Goal: Task Accomplishment & Management: Complete application form

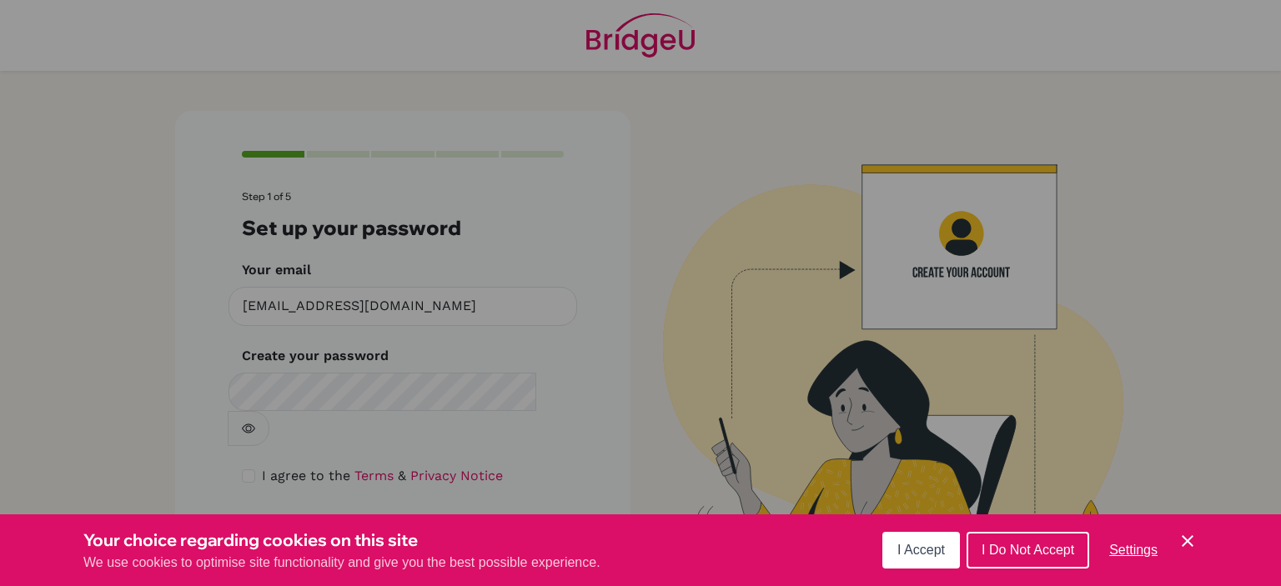
click at [955, 540] on button "I Accept" at bounding box center [922, 550] width 78 height 37
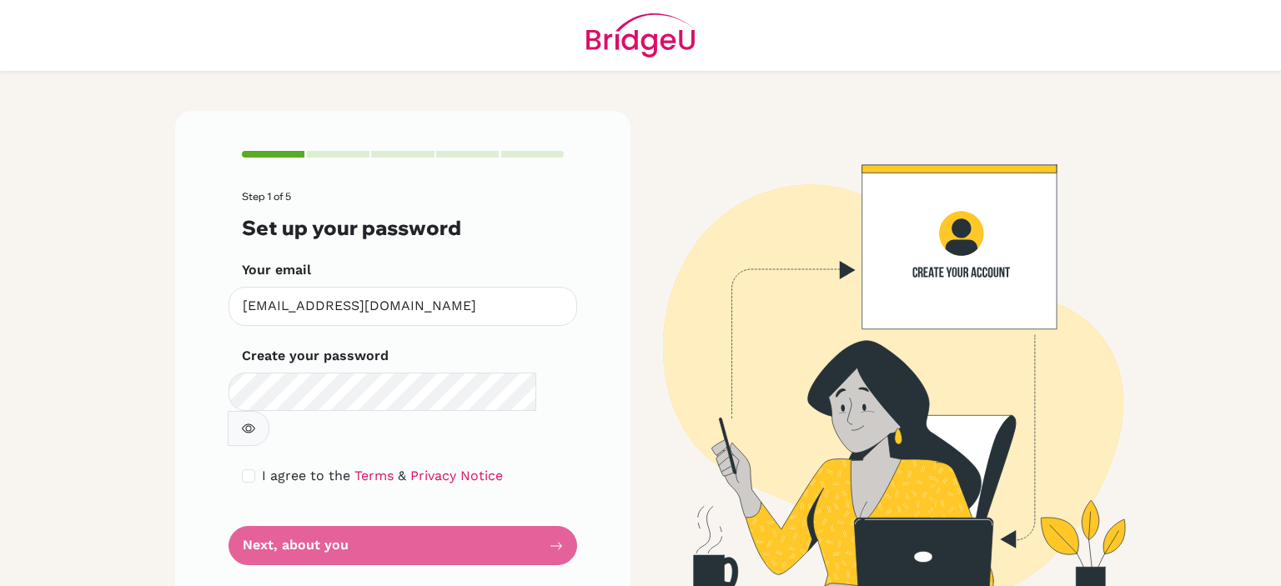
drag, startPoint x: 253, startPoint y: 448, endPoint x: 247, endPoint y: 440, distance: 10.2
click at [247, 466] on div "I agree to the Terms & Privacy Notice" at bounding box center [403, 476] width 322 height 20
click at [247, 470] on input "checkbox" at bounding box center [248, 476] width 13 height 13
checkbox input "true"
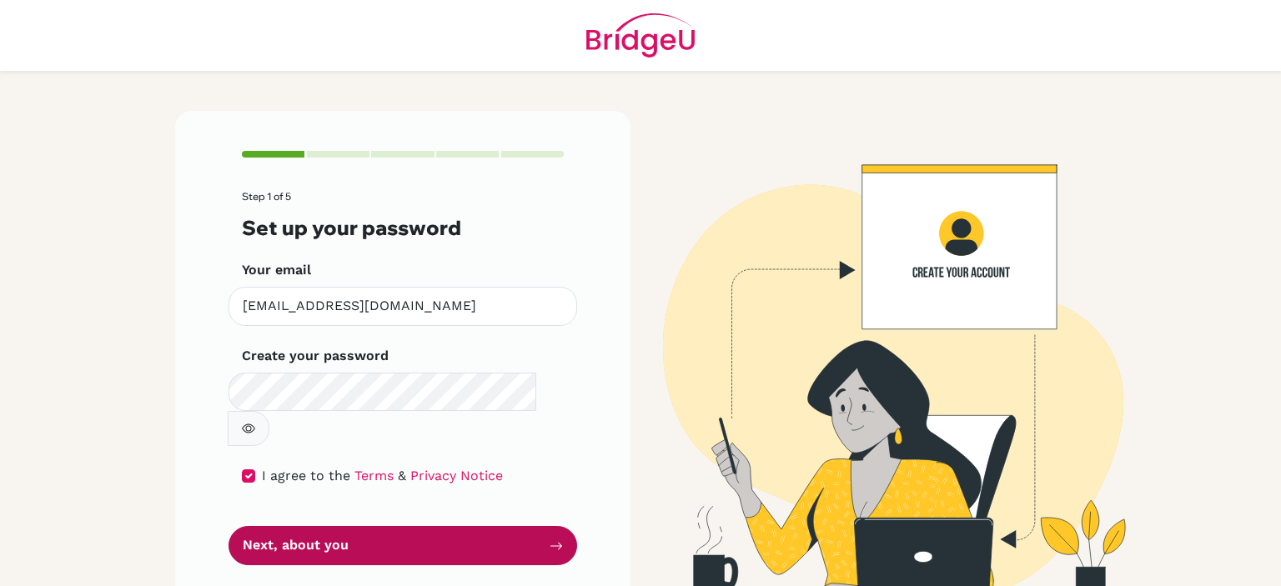
click at [317, 526] on button "Next, about you" at bounding box center [403, 545] width 349 height 39
click at [334, 526] on button "Next, about you" at bounding box center [403, 545] width 349 height 39
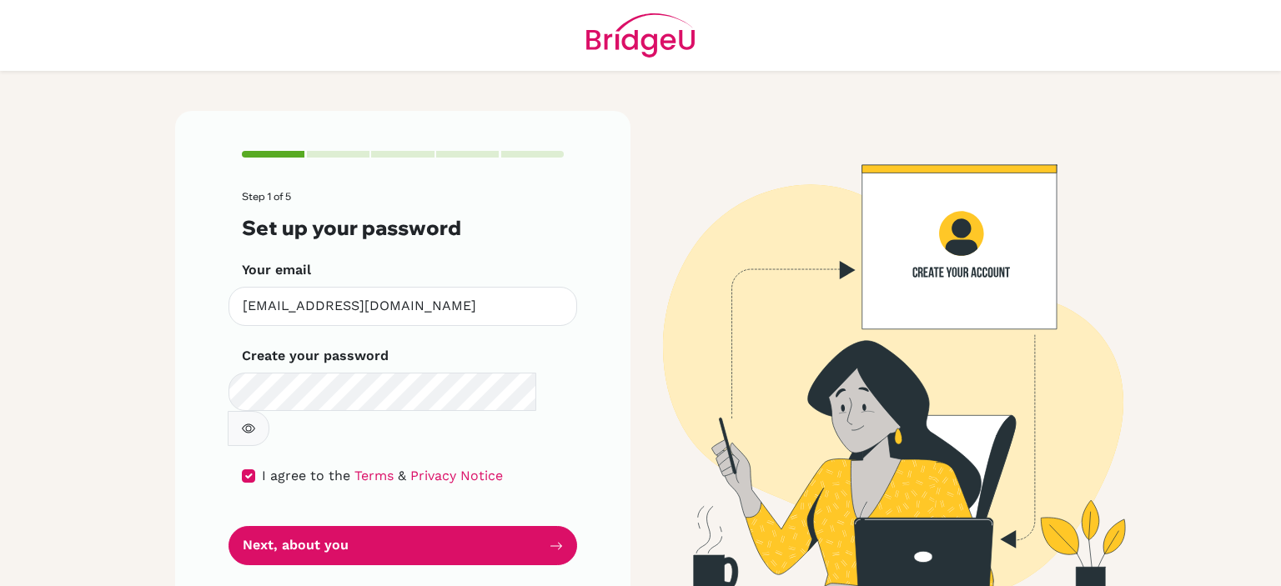
drag, startPoint x: 521, startPoint y: 230, endPoint x: 531, endPoint y: 247, distance: 19.0
click at [531, 247] on form "Step 1 of 5 Set up your password Your email [EMAIL_ADDRESS][DOMAIN_NAME] Invali…" at bounding box center [403, 378] width 322 height 375
click at [269, 411] on button "button" at bounding box center [249, 428] width 42 height 35
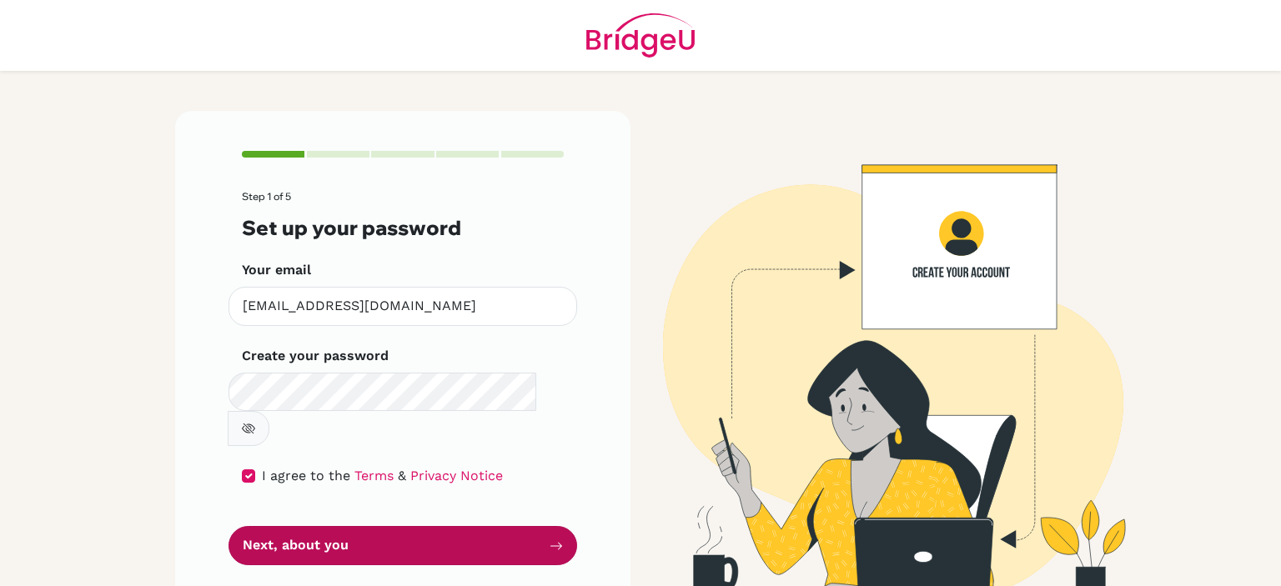
click at [447, 526] on button "Next, about you" at bounding box center [403, 545] width 349 height 39
